Goal: Check status: Check status

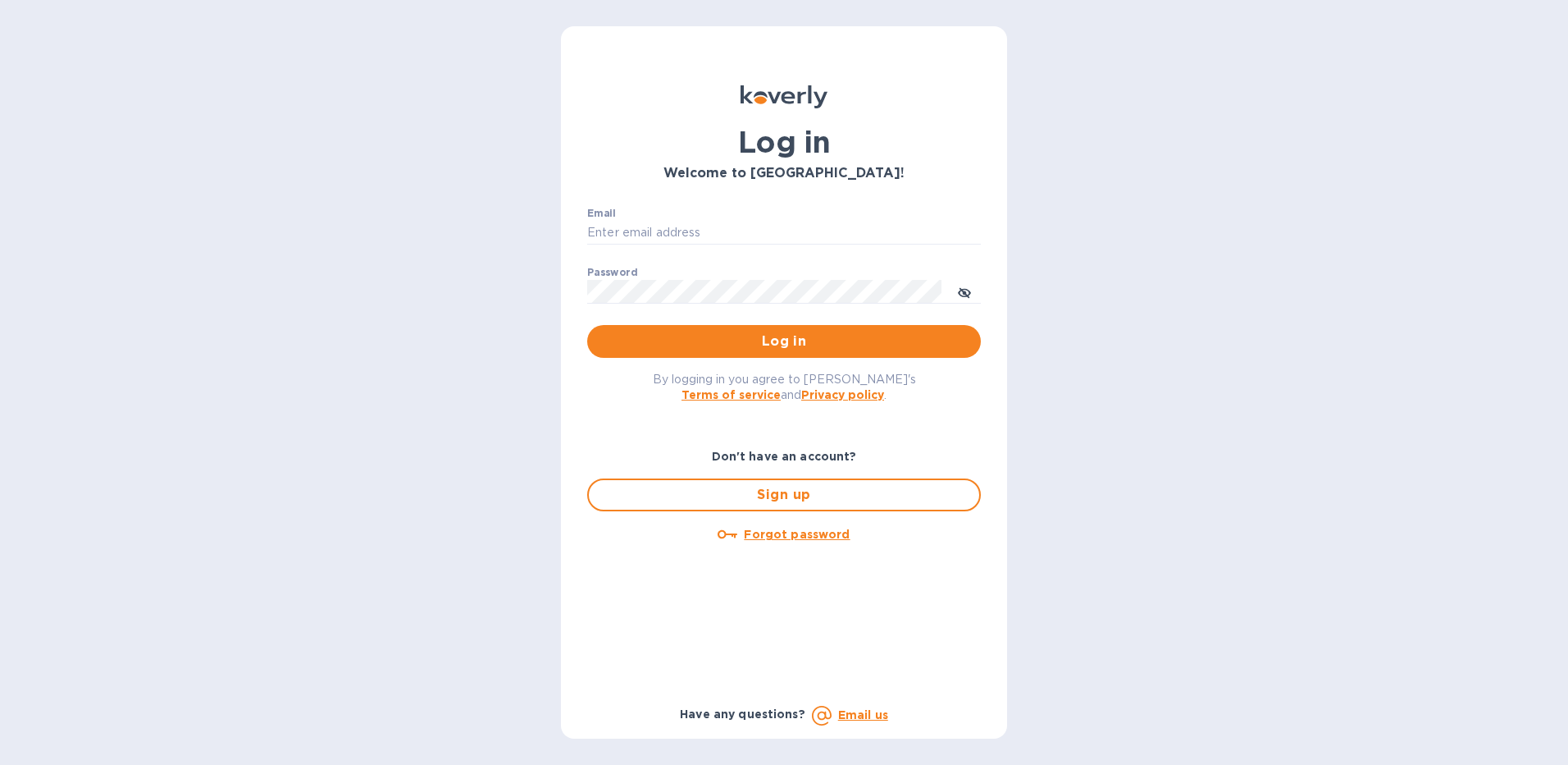
type input "[EMAIL_ADDRESS][DOMAIN_NAME]"
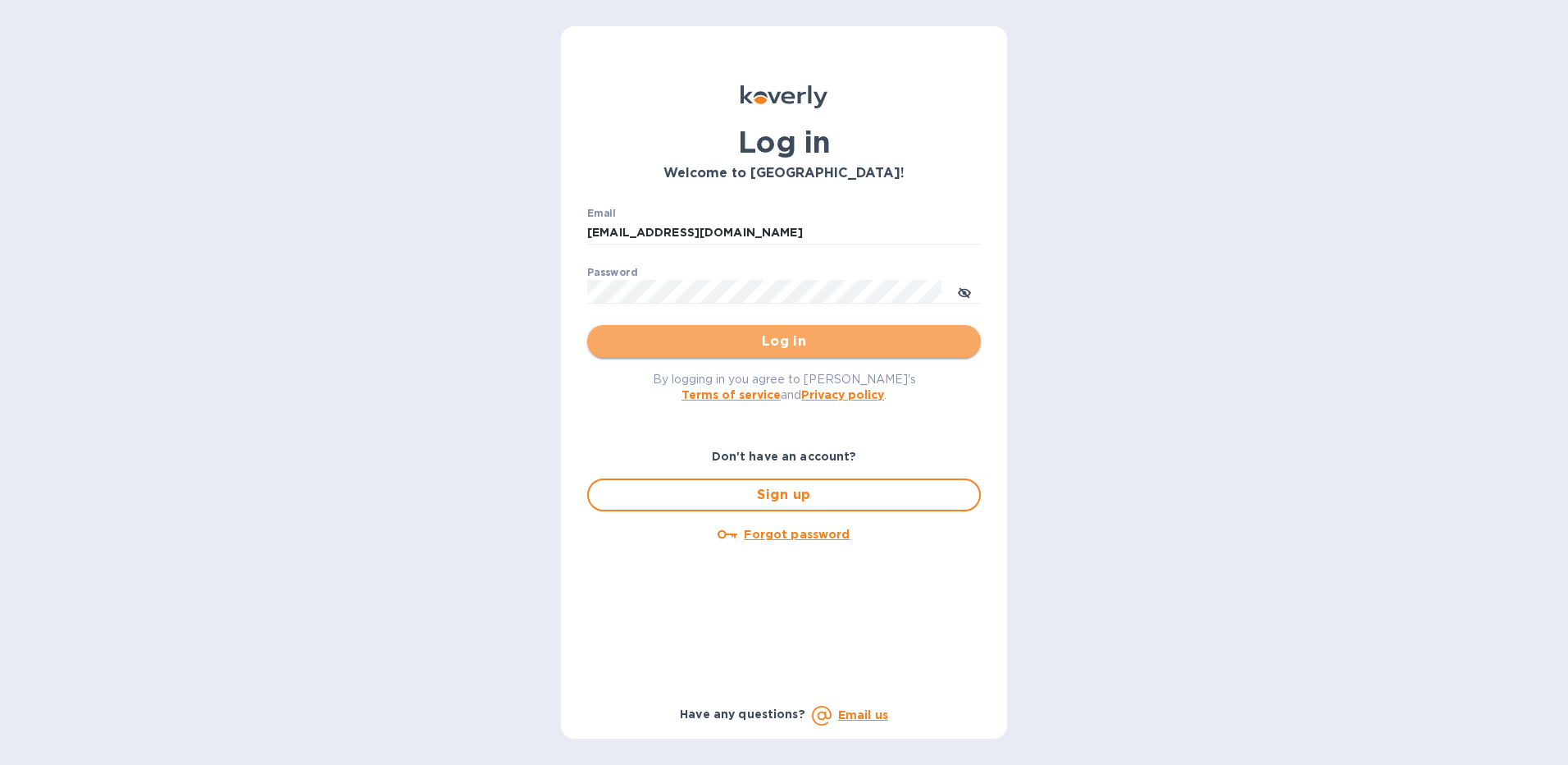
click at [717, 346] on span "Log in" at bounding box center [784, 341] width 368 height 20
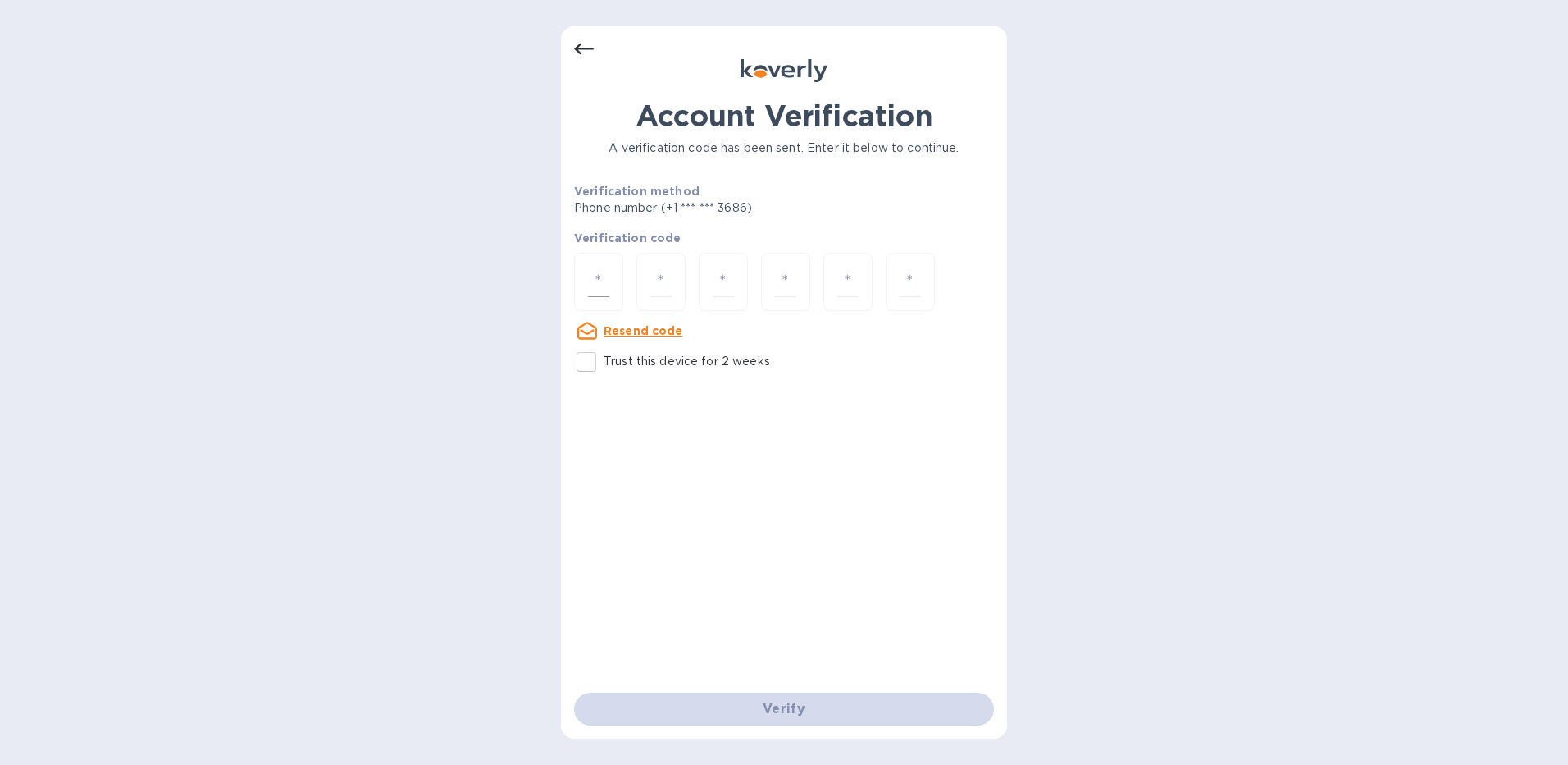
click at [612, 285] on div at bounding box center [599, 282] width 50 height 58
type input "6"
type input "7"
type input "4"
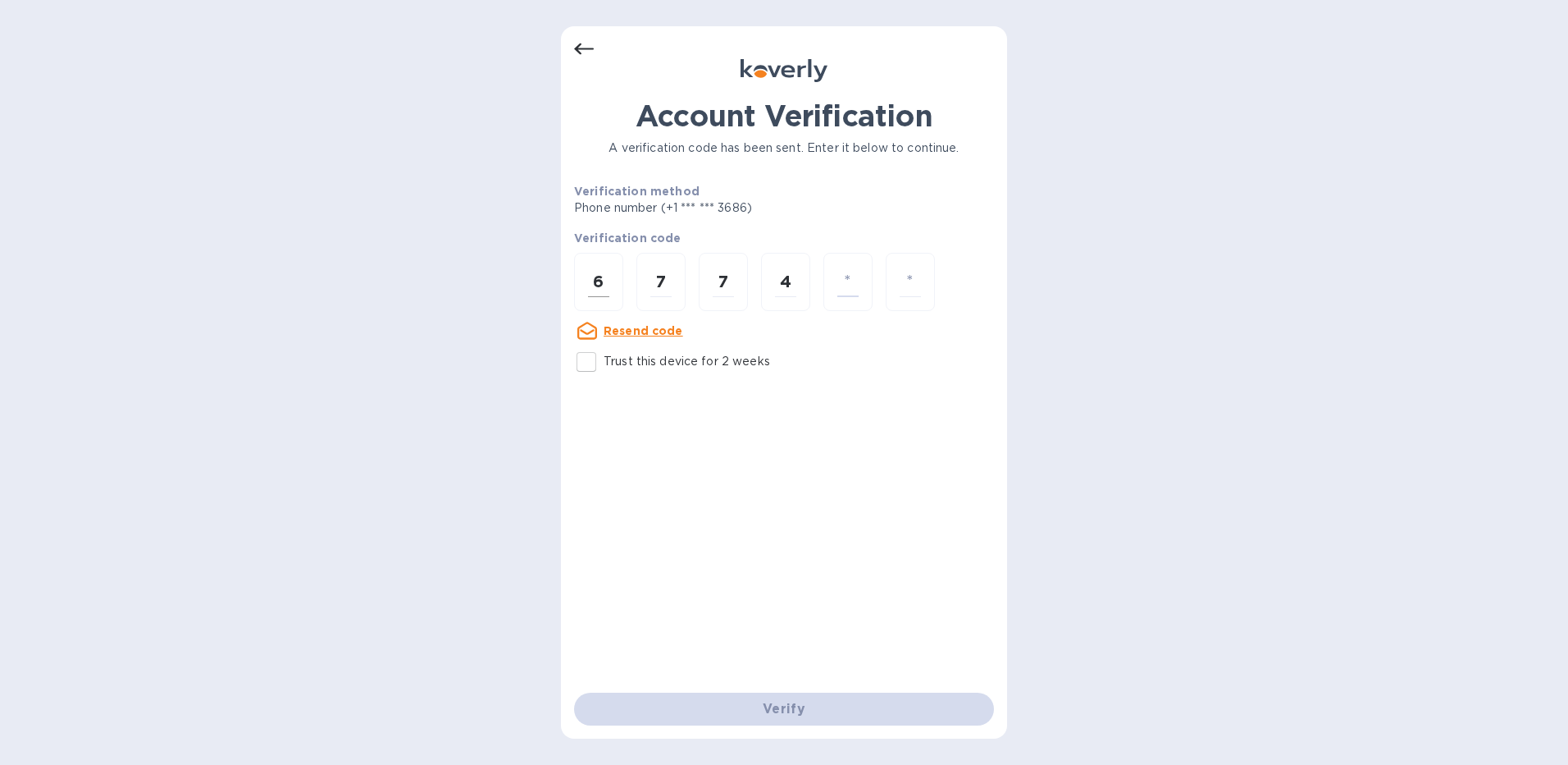
type input "0"
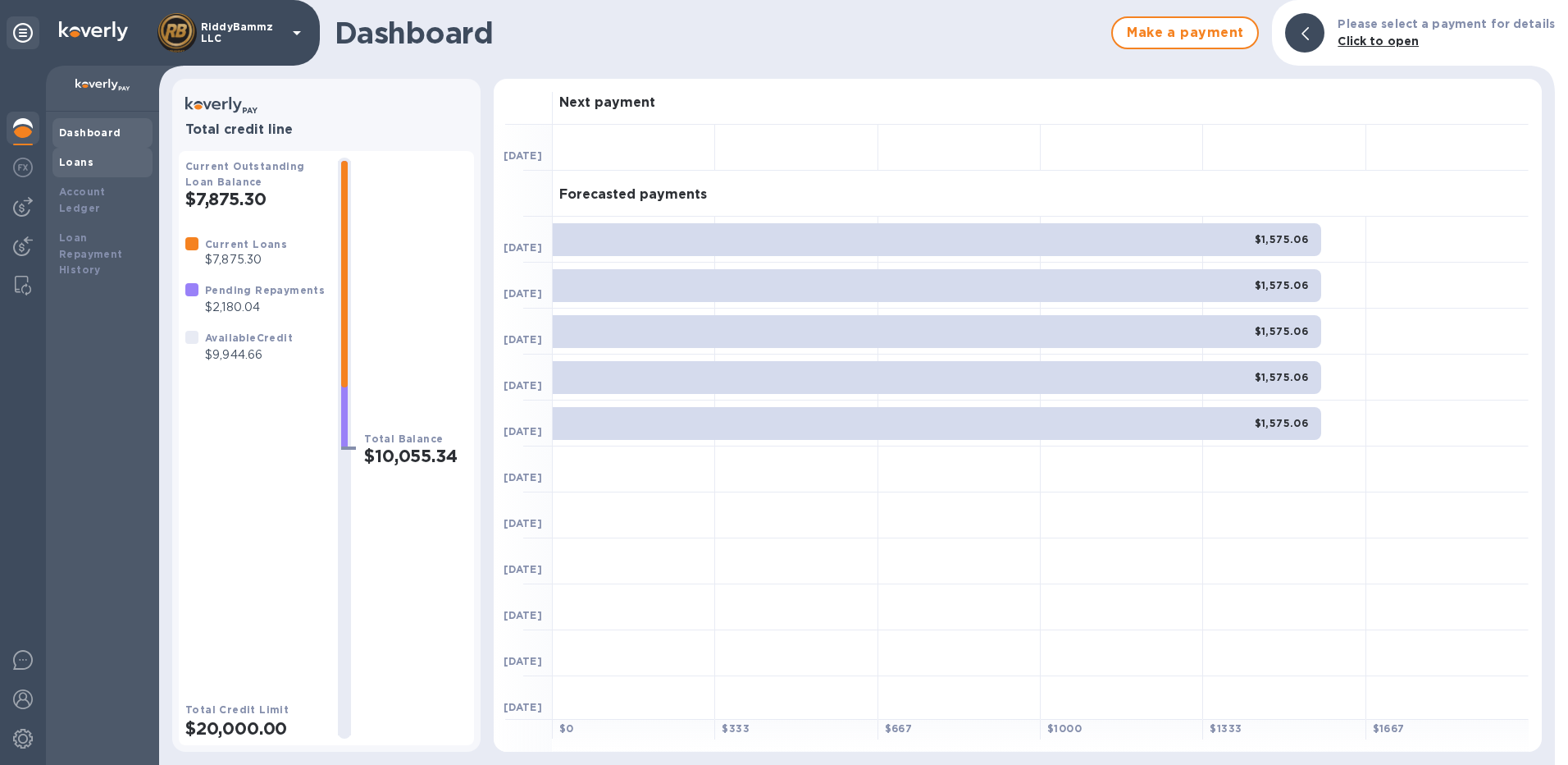
click at [80, 165] on b "Loans" at bounding box center [76, 162] width 34 height 12
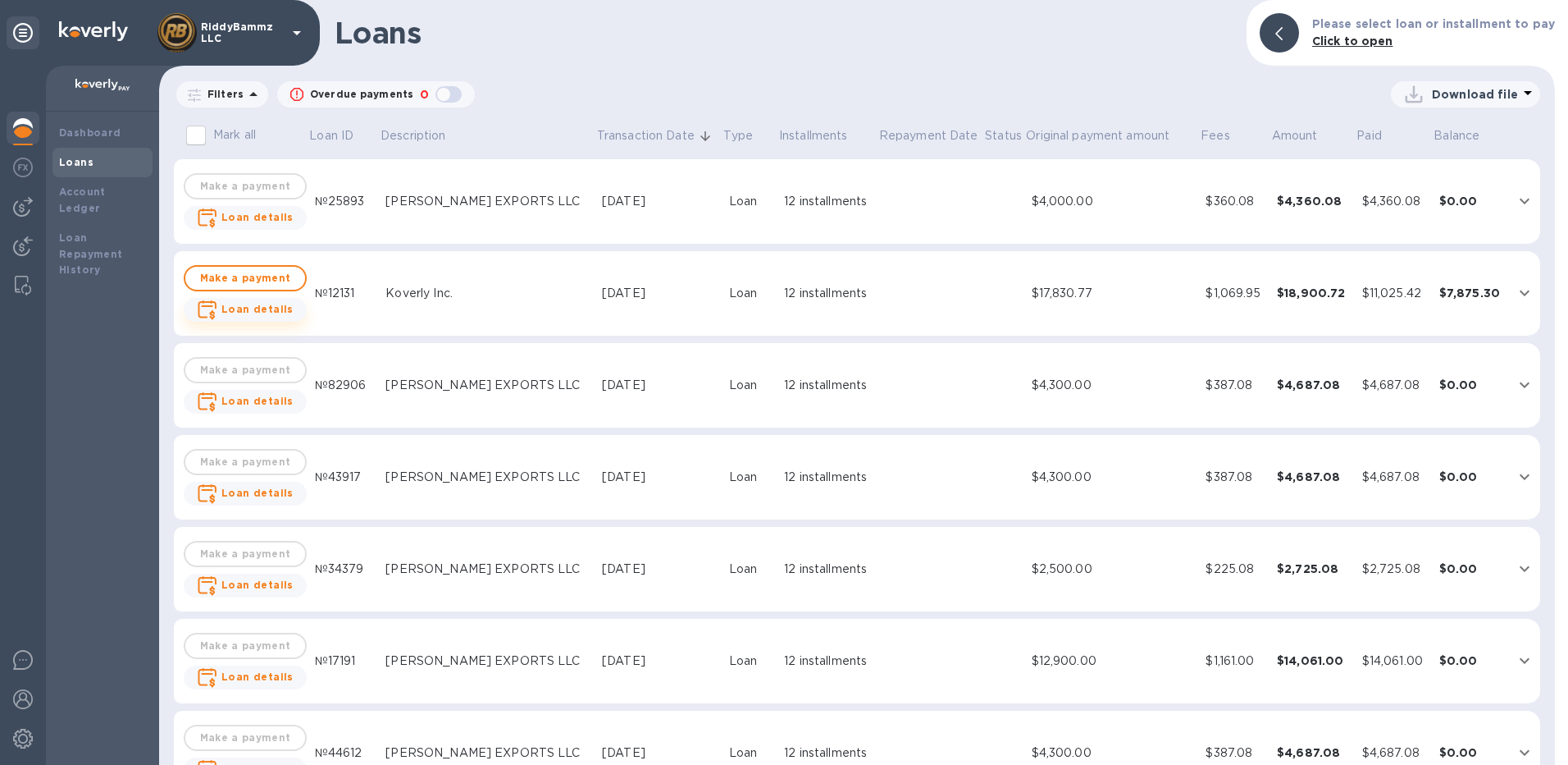
click at [255, 306] on b "Loan details" at bounding box center [257, 309] width 72 height 12
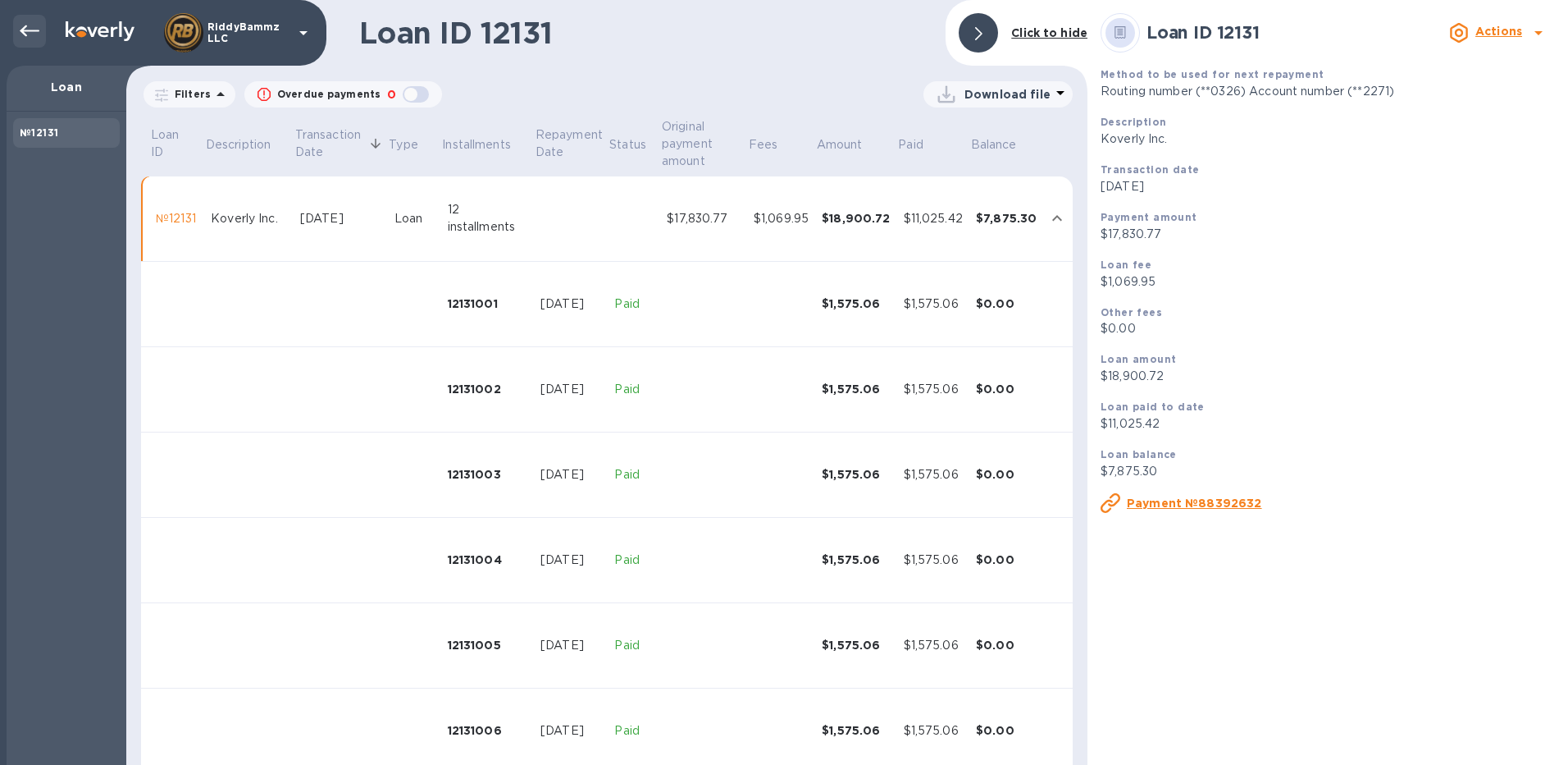
click at [24, 27] on icon at bounding box center [29, 31] width 20 height 20
